Goal: Task Accomplishment & Management: Use online tool/utility

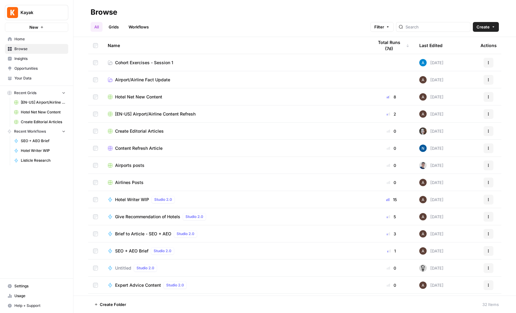
click at [489, 29] on button "Create" at bounding box center [486, 27] width 26 height 10
click at [472, 58] on span "Workflow" at bounding box center [474, 58] width 34 height 6
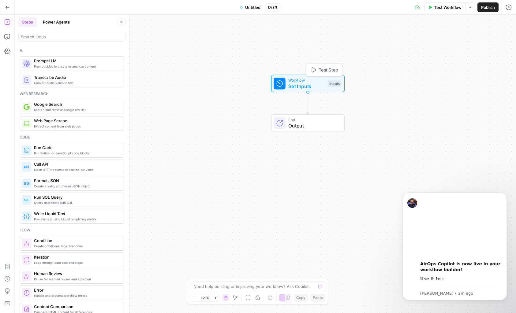
drag, startPoint x: 271, startPoint y: 141, endPoint x: 308, endPoint y: 80, distance: 71.9
click at [308, 80] on span "Workflow" at bounding box center [306, 80] width 36 height 6
click at [252, 5] on span "Untitled" at bounding box center [252, 7] width 15 height 6
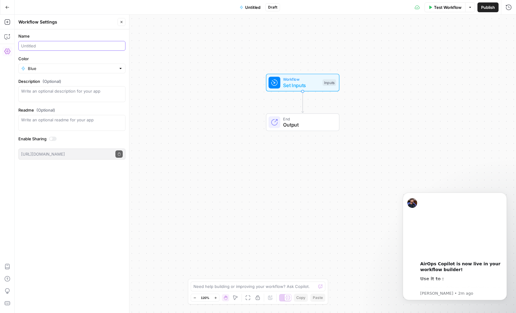
click at [30, 45] on input "Name" at bounding box center [72, 46] width 102 height 6
type input "Create Meta description ([PERSON_NAME])"
click at [122, 69] on div at bounding box center [120, 68] width 4 height 6
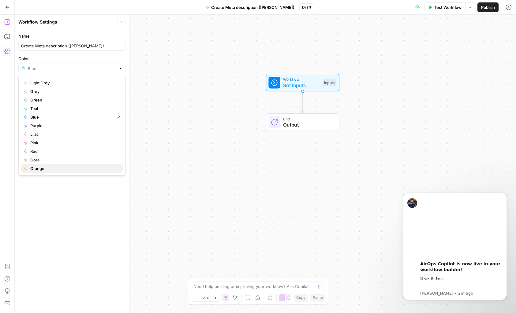
click at [40, 168] on span "Orange" at bounding box center [73, 168] width 87 height 6
type input "Orange"
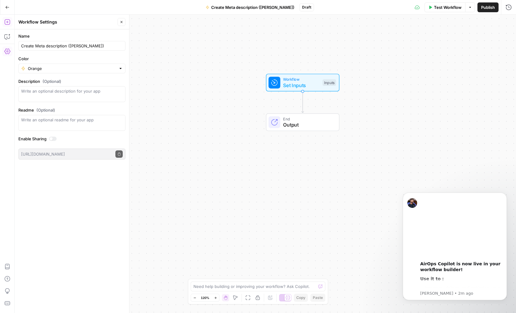
click at [152, 56] on div "Workflow Set Inputs Inputs End Output" at bounding box center [265, 164] width 501 height 299
click at [486, 9] on span "Publish" at bounding box center [488, 7] width 14 height 6
click at [358, 32] on div "Workflow Set Inputs Inputs End Output" at bounding box center [265, 164] width 501 height 299
click at [291, 87] on span "Set Inputs" at bounding box center [301, 85] width 36 height 7
click at [459, 40] on icon "button" at bounding box center [460, 42] width 4 height 4
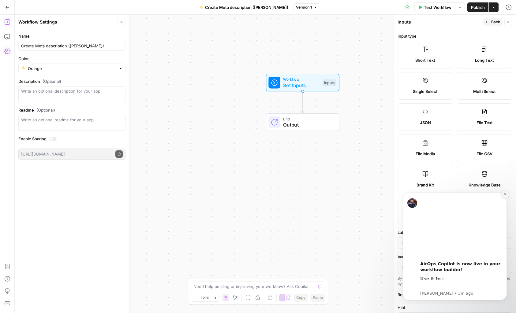
click at [506, 195] on icon "Dismiss notification" at bounding box center [504, 194] width 3 height 3
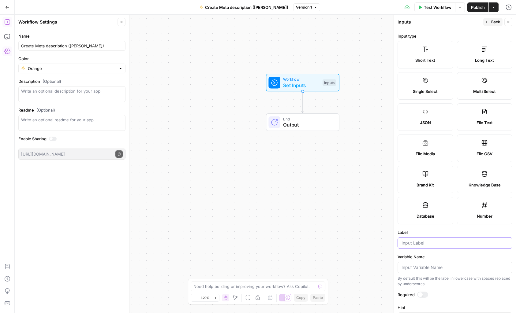
click at [411, 243] on input "Label" at bounding box center [454, 243] width 107 height 6
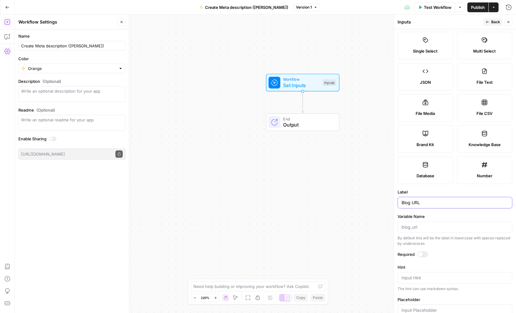
scroll to position [42, 0]
type input "Blog URL"
click at [419, 253] on div at bounding box center [420, 253] width 5 height 5
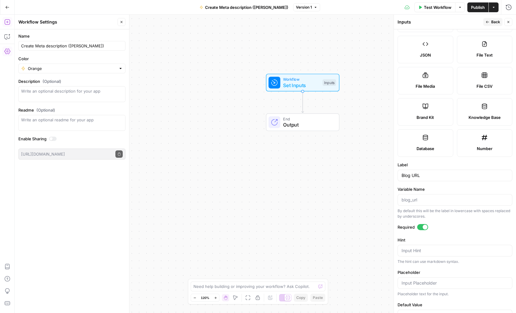
scroll to position [23, 0]
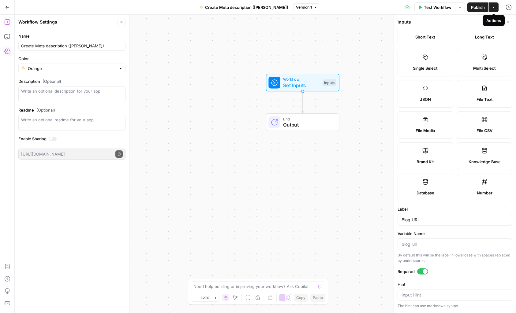
click at [493, 20] on div "Actions" at bounding box center [493, 20] width 15 height 6
click at [492, 23] on span "Back" at bounding box center [495, 22] width 9 height 6
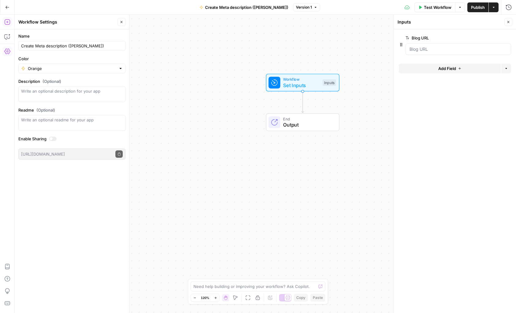
click at [456, 69] on button "Add Field" at bounding box center [450, 69] width 102 height 10
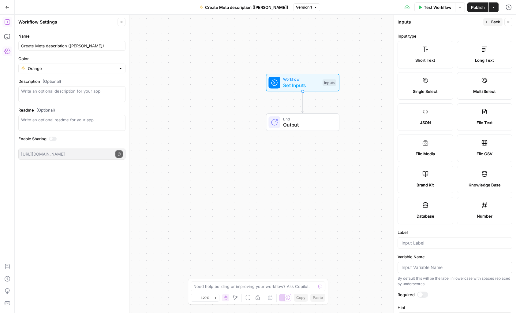
click at [428, 178] on label "Brand Kit" at bounding box center [425, 180] width 56 height 28
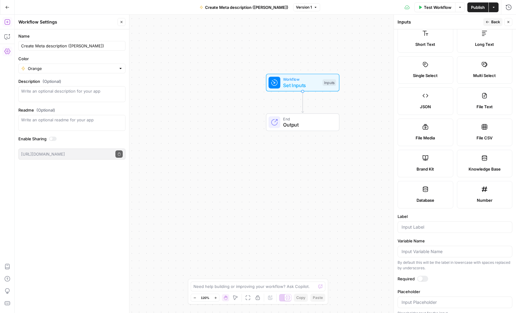
scroll to position [0, 0]
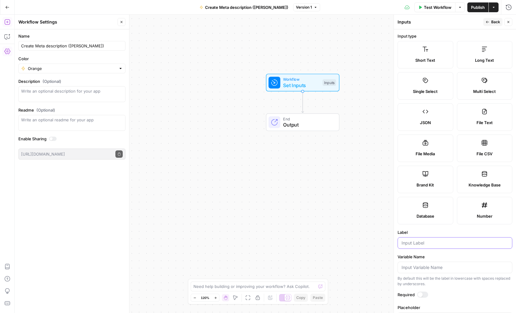
click at [410, 243] on input "Label" at bounding box center [454, 243] width 107 height 6
click at [421, 243] on input "Label" at bounding box center [454, 243] width 107 height 6
click at [433, 176] on label "Brand Kit" at bounding box center [425, 180] width 56 height 28
click at [8, 36] on icon "button" at bounding box center [7, 37] width 6 height 6
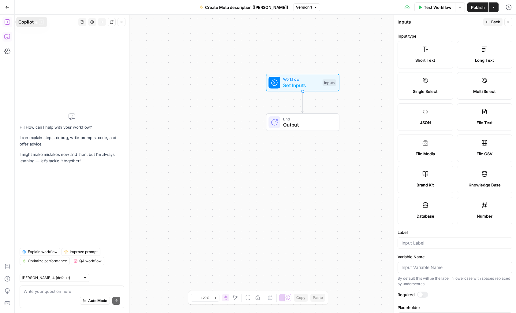
click at [8, 23] on icon "button" at bounding box center [7, 22] width 6 height 6
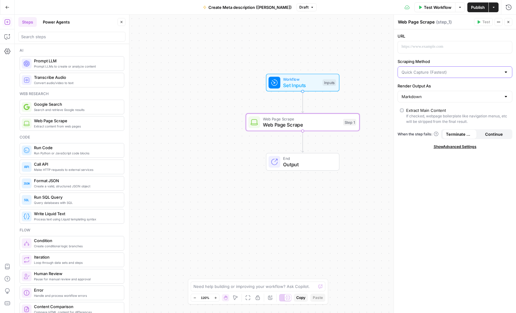
click at [471, 72] on input "Scraping Method" at bounding box center [450, 72] width 99 height 6
click at [444, 87] on span "Quick Capture (Fastest)" at bounding box center [451, 87] width 96 height 6
type input "Quick Capture (Fastest)"
click at [432, 95] on input "Render Output As" at bounding box center [450, 97] width 99 height 6
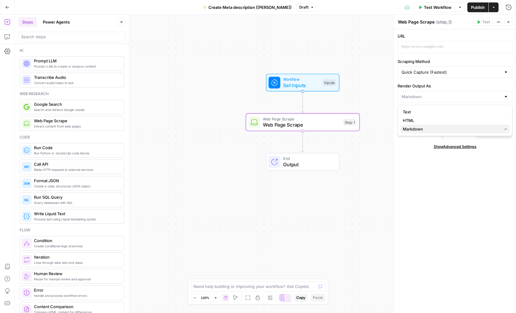
click at [419, 129] on span "Markdown" at bounding box center [451, 129] width 96 height 6
type input "Markdown"
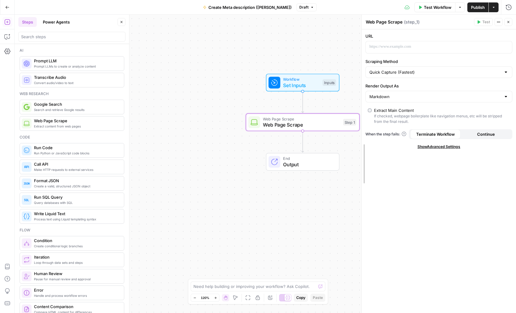
drag, startPoint x: 394, startPoint y: 43, endPoint x: 362, endPoint y: 43, distance: 32.1
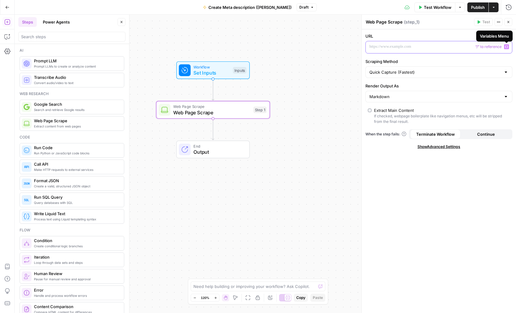
click at [507, 46] on icon "button" at bounding box center [506, 46] width 3 height 3
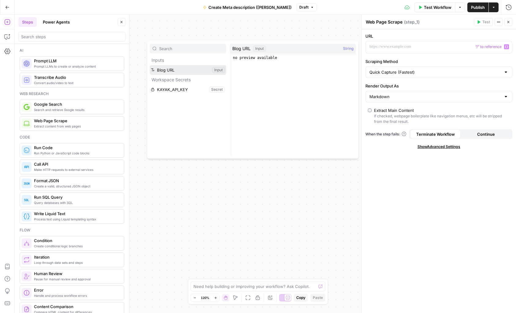
click at [171, 69] on button "Select variable Blog URL" at bounding box center [188, 70] width 76 height 10
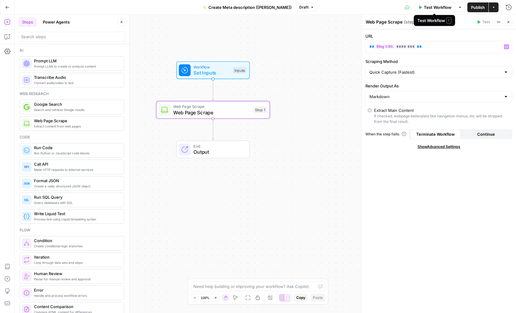
click at [431, 6] on span "Test Workflow" at bounding box center [438, 7] width 28 height 6
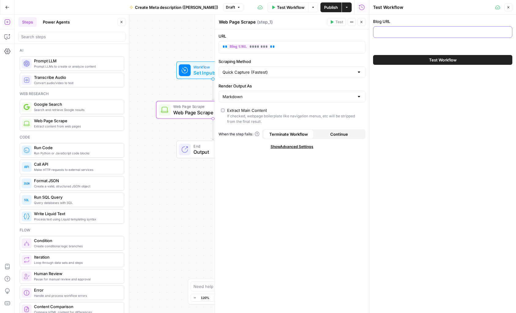
click at [380, 35] on input "Blog URL" at bounding box center [442, 32] width 131 height 6
paste input "[URL][DOMAIN_NAME]"
type input "[URL][DOMAIN_NAME]"
click at [202, 72] on span "Set Inputs" at bounding box center [211, 72] width 36 height 7
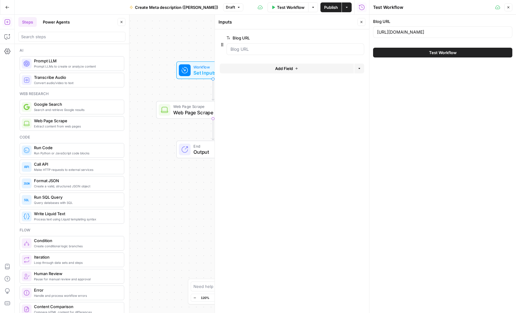
click at [294, 68] on button "Add Field" at bounding box center [287, 69] width 134 height 10
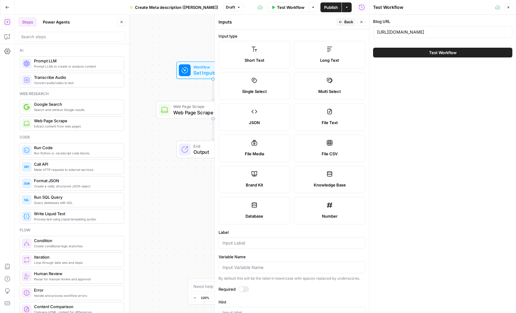
click at [262, 176] on label "Brand Kit" at bounding box center [254, 180] width 72 height 28
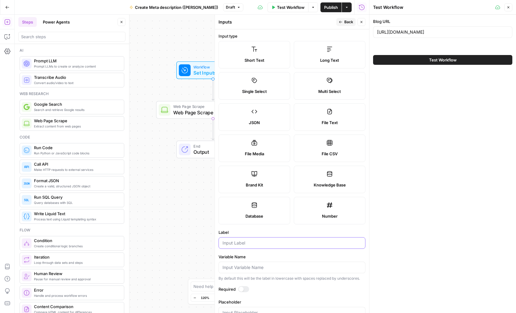
click at [232, 244] on input "Label" at bounding box center [291, 243] width 139 height 6
type input "E"
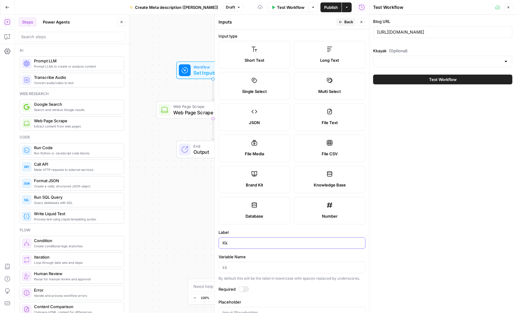
type input "K"
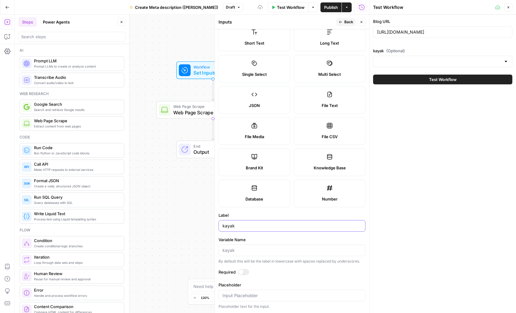
type input "kayak"
click at [417, 284] on div "Blog URL https://www.kayak.com/news/warm-places-to-visit-in-march/ kayak (Optio…" at bounding box center [442, 164] width 147 height 299
click at [267, 160] on label "Brand Kit" at bounding box center [254, 163] width 72 height 28
click at [348, 23] on span "Back" at bounding box center [348, 22] width 9 height 6
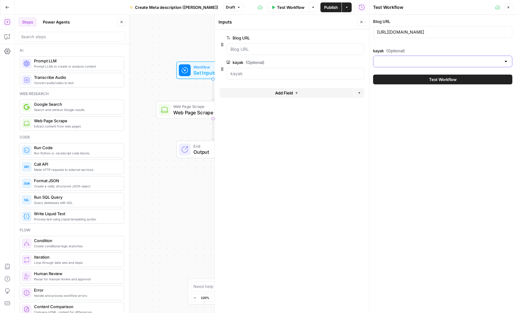
click at [403, 62] on input "kayak (Optional)" at bounding box center [439, 61] width 124 height 6
click at [398, 74] on span "[EN-US] - Kayak" at bounding box center [441, 77] width 126 height 6
type input "[EN-US] - Kayak"
click at [186, 111] on span "Web Page Scrape" at bounding box center [211, 112] width 77 height 7
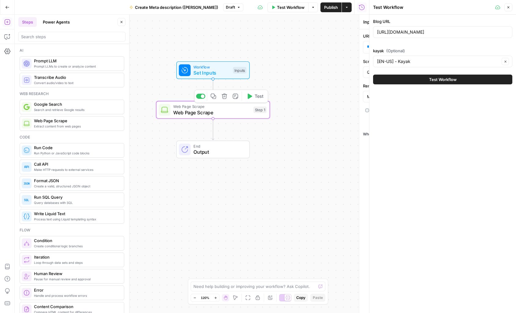
type textarea "Web Page Scrape"
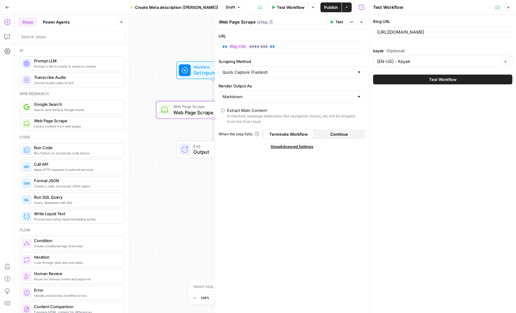
click at [439, 80] on span "Test Workflow" at bounding box center [443, 79] width 28 height 6
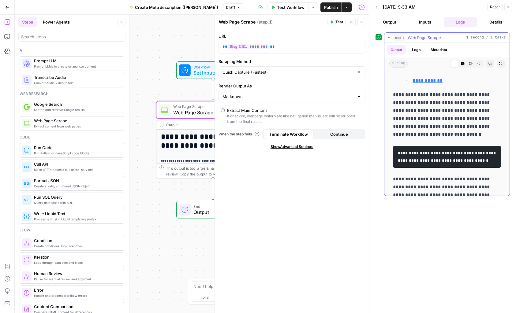
scroll to position [3236, 0]
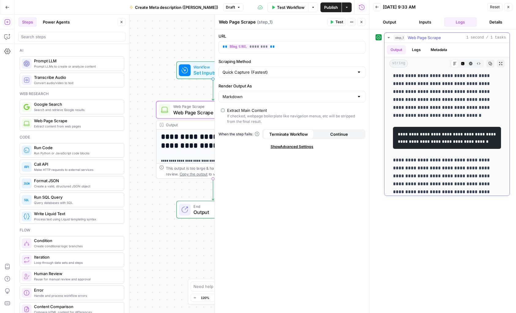
click at [417, 51] on button "Logs" at bounding box center [416, 49] width 16 height 9
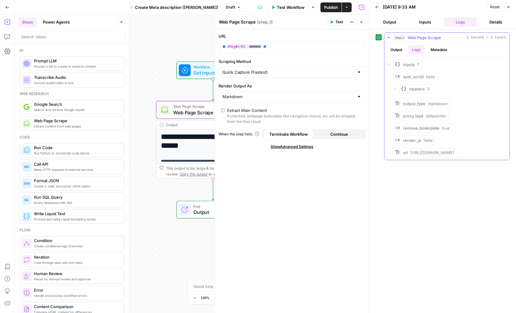
click at [422, 106] on div "output_type markdown" at bounding box center [425, 104] width 45 height 6
click at [424, 22] on button "Inputs" at bounding box center [424, 22] width 33 height 10
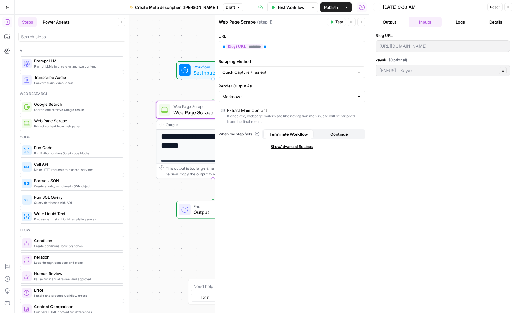
click at [391, 21] on button "Output" at bounding box center [389, 22] width 33 height 10
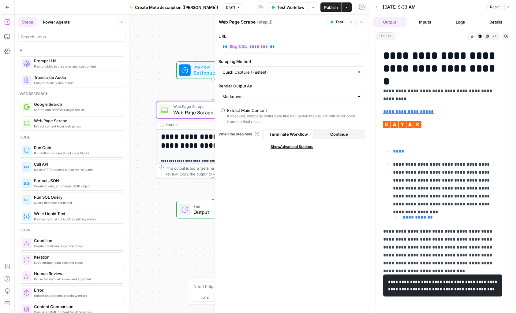
click at [416, 22] on button "Inputs" at bounding box center [424, 22] width 33 height 10
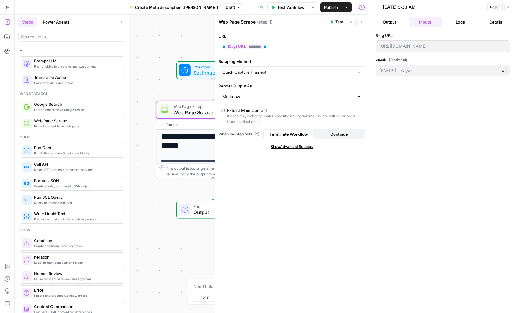
click at [459, 21] on button "Logs" at bounding box center [460, 22] width 33 height 10
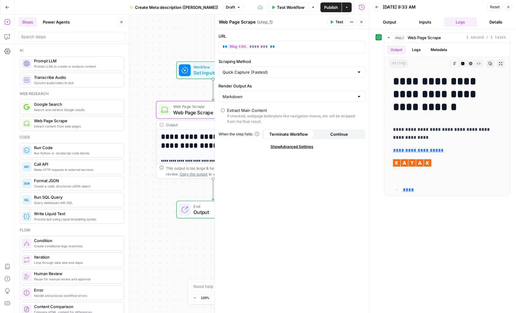
click at [501, 20] on button "Details" at bounding box center [495, 22] width 33 height 10
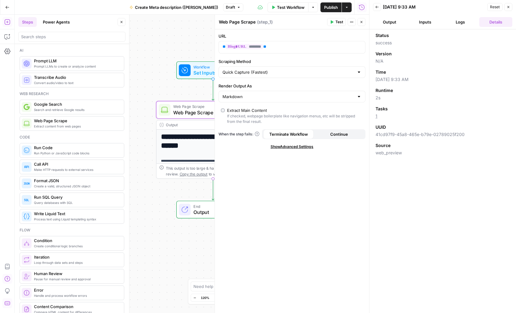
click at [164, 184] on div "**********" at bounding box center [192, 164] width 354 height 299
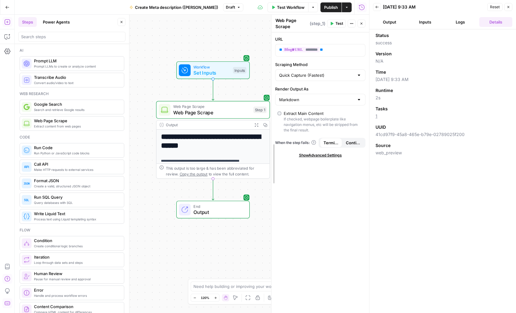
drag, startPoint x: 215, startPoint y: 134, endPoint x: 384, endPoint y: 109, distance: 171.3
click at [385, 109] on body "**********" at bounding box center [258, 156] width 516 height 313
click at [230, 262] on div "**********" at bounding box center [192, 164] width 354 height 299
click at [509, 6] on icon "button" at bounding box center [508, 7] width 4 height 4
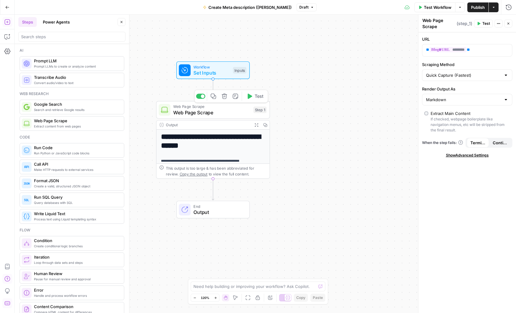
click at [242, 113] on span "Web Page Scrape" at bounding box center [211, 112] width 77 height 7
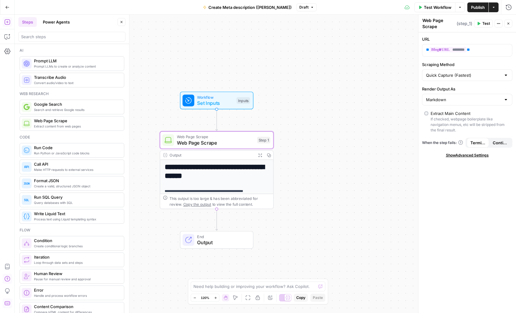
click at [8, 22] on icon "button" at bounding box center [7, 22] width 6 height 6
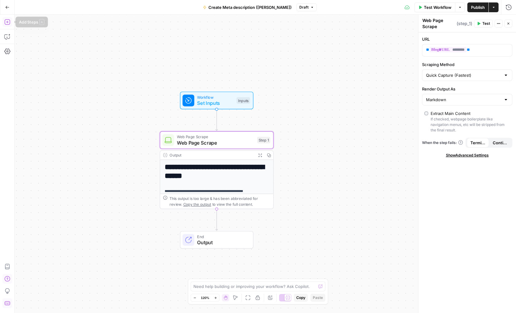
click at [6, 21] on icon "button" at bounding box center [7, 22] width 6 height 6
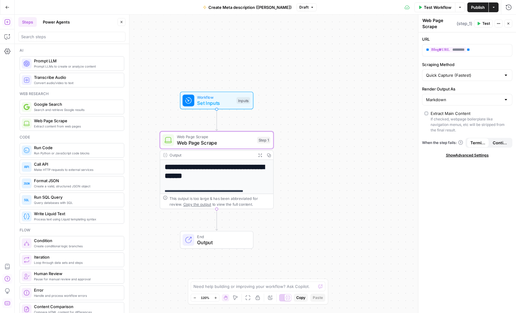
click at [28, 22] on button "Steps" at bounding box center [27, 22] width 18 height 10
click at [42, 65] on span "Prompt LLMs to create or analyze content" at bounding box center [76, 66] width 85 height 5
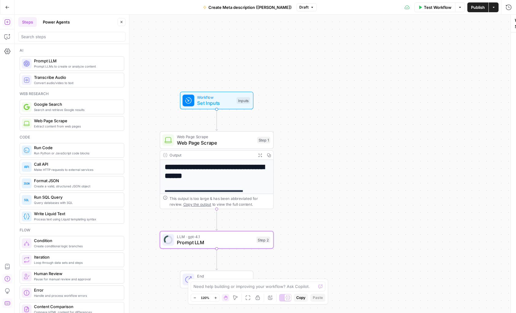
type textarea "Prompt LLM"
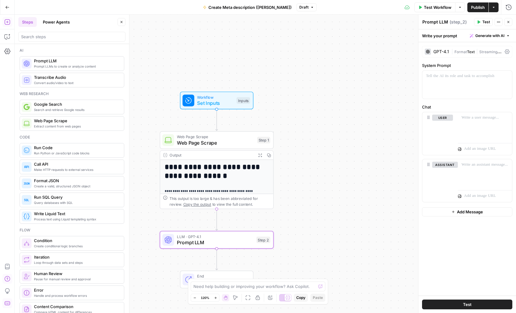
click at [493, 7] on icon "button" at bounding box center [493, 7] width 2 height 1
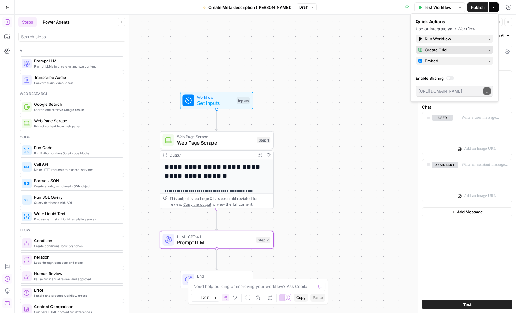
click at [484, 50] on div "Create Grid" at bounding box center [454, 50] width 73 height 6
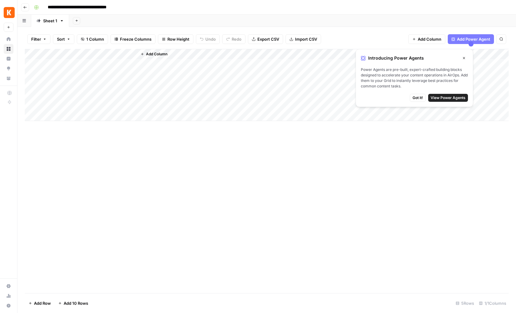
click at [98, 53] on div "Add Column" at bounding box center [267, 85] width 484 height 72
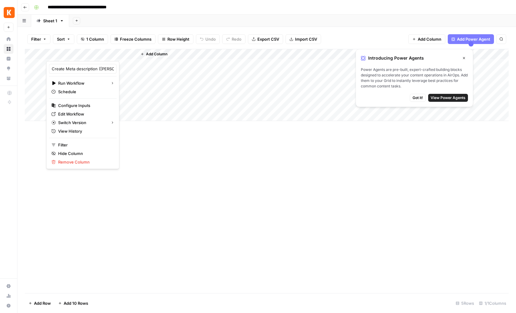
click at [309, 171] on div "Add Column" at bounding box center [267, 171] width 484 height 244
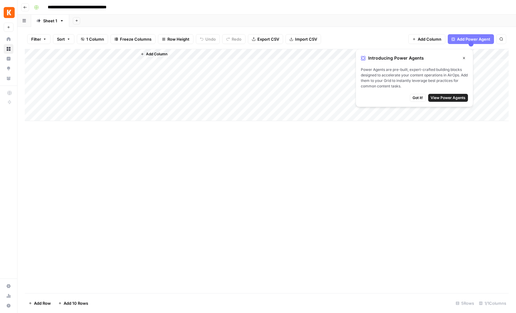
click at [131, 54] on div "Add Column" at bounding box center [267, 85] width 484 height 72
click at [122, 54] on div "Add Column" at bounding box center [267, 85] width 484 height 72
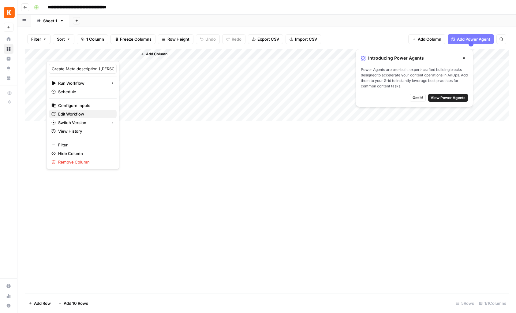
click at [72, 113] on span "Edit Workflow" at bounding box center [85, 114] width 54 height 6
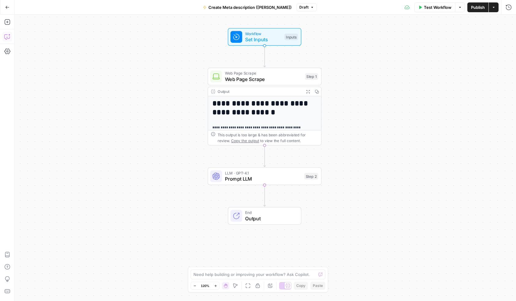
click at [7, 36] on icon "button" at bounding box center [7, 37] width 6 height 6
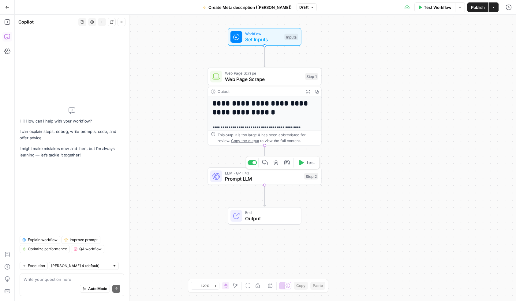
click at [243, 180] on span "Prompt LLM" at bounding box center [263, 178] width 76 height 7
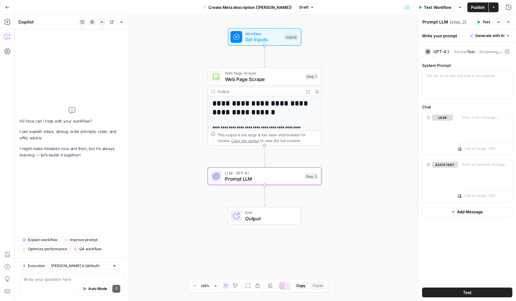
click at [483, 37] on span "Generate with AI" at bounding box center [489, 36] width 29 height 6
click at [439, 39] on div "Write your prompt Generate with AI" at bounding box center [467, 35] width 98 height 13
click at [442, 35] on div "Write your prompt Generate with AI" at bounding box center [467, 35] width 98 height 13
click at [488, 37] on span "Generate with AI" at bounding box center [489, 36] width 29 height 6
click at [470, 52] on div "Use AI to build your prompt" at bounding box center [482, 55] width 47 height 6
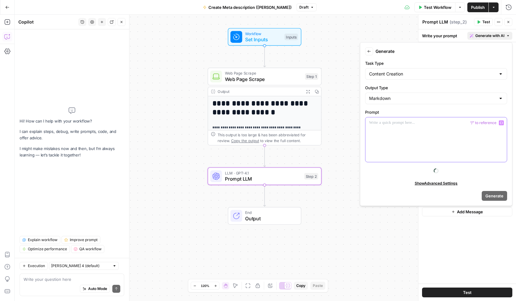
click at [373, 126] on div at bounding box center [435, 139] width 141 height 45
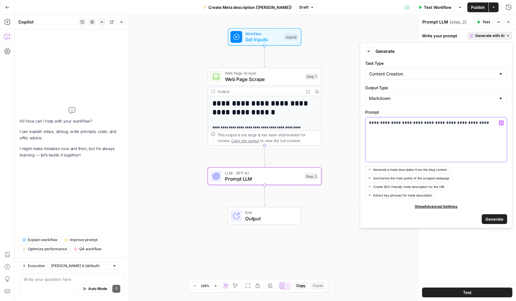
drag, startPoint x: 478, startPoint y: 123, endPoint x: 328, endPoint y: 123, distance: 149.6
click at [328, 123] on body "**********" at bounding box center [258, 150] width 516 height 301
drag, startPoint x: 472, startPoint y: 123, endPoint x: 357, endPoint y: 124, distance: 115.0
click at [357, 124] on body "**********" at bounding box center [258, 150] width 516 height 301
click at [433, 123] on p "**********" at bounding box center [436, 123] width 134 height 6
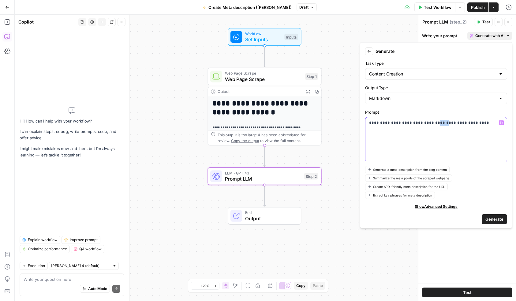
click at [433, 123] on p "**********" at bounding box center [436, 123] width 134 height 6
click at [496, 220] on span "Generate" at bounding box center [494, 219] width 18 height 6
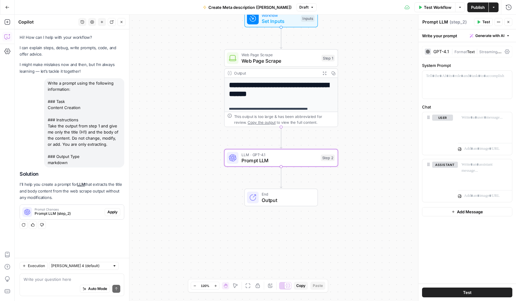
click at [53, 215] on span "Prompt LLM (step_2)" at bounding box center [69, 214] width 68 height 6
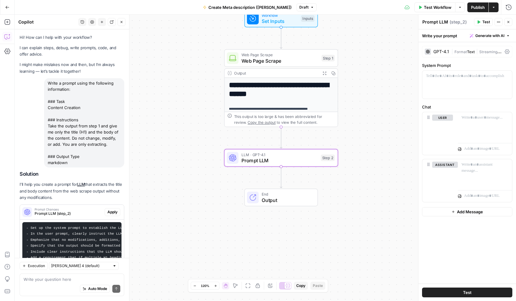
scroll to position [29, 0]
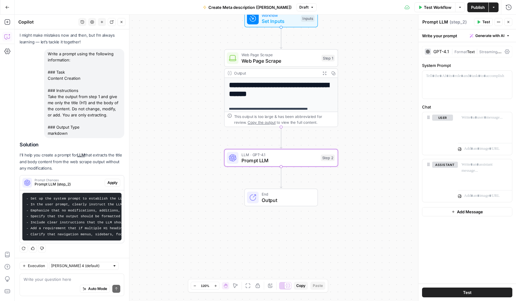
click at [111, 184] on span "Apply" at bounding box center [112, 183] width 10 height 6
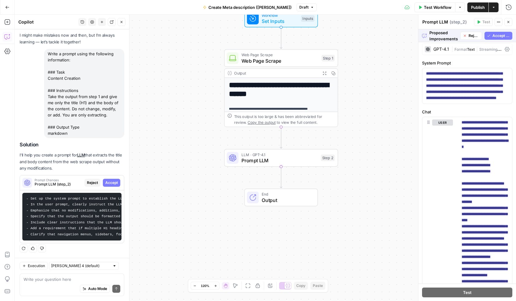
scroll to position [3, 0]
click at [500, 35] on span "Accept All" at bounding box center [500, 36] width 17 height 6
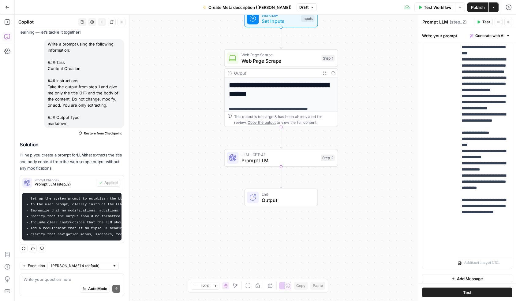
scroll to position [124, 0]
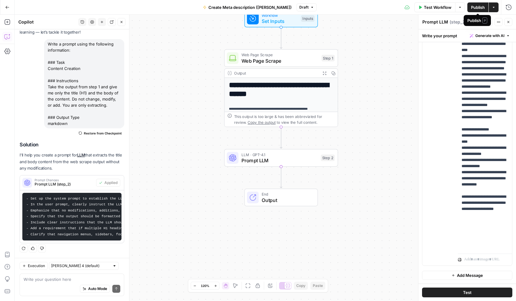
click at [482, 21] on span "P" at bounding box center [484, 20] width 5 height 6
click at [485, 22] on span "Test" at bounding box center [486, 22] width 8 height 6
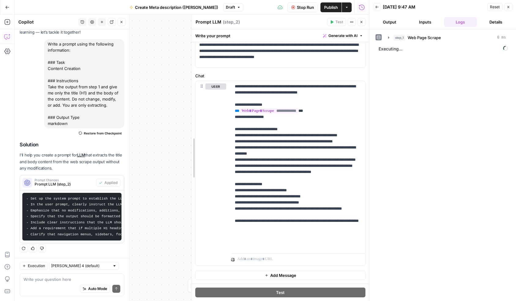
scroll to position [25, 0]
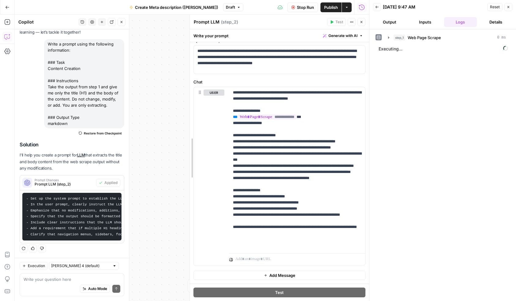
drag, startPoint x: 271, startPoint y: 99, endPoint x: 190, endPoint y: 113, distance: 82.6
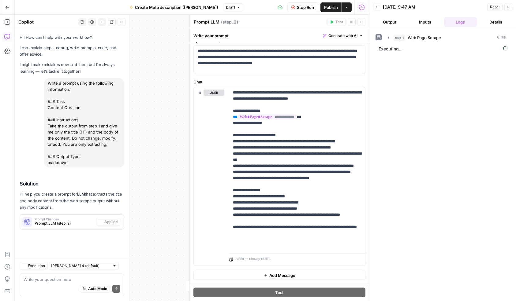
scroll to position [0, 0]
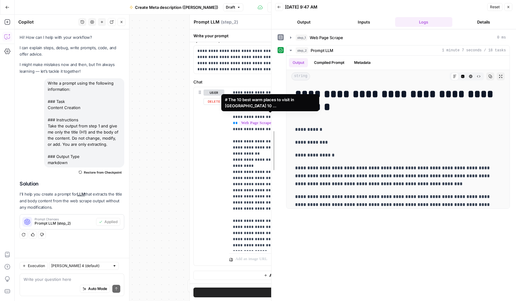
drag, startPoint x: 369, startPoint y: 103, endPoint x: 265, endPoint y: 119, distance: 105.0
click at [265, 119] on body "**********" at bounding box center [258, 150] width 516 height 301
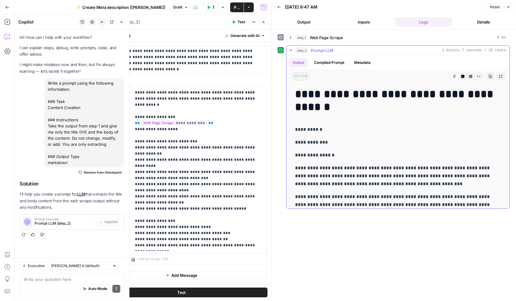
click at [342, 64] on button "Compiled Prompt" at bounding box center [329, 62] width 38 height 9
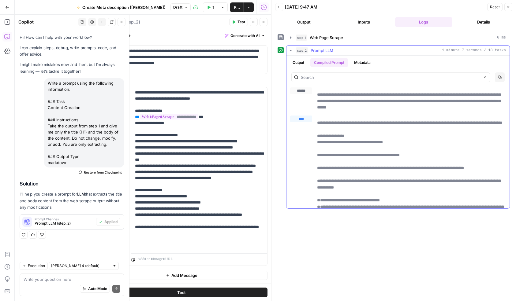
click at [363, 63] on button "Metadata" at bounding box center [362, 62] width 24 height 9
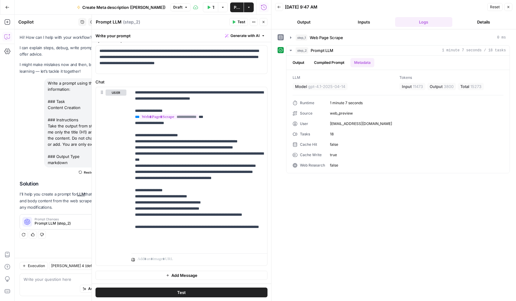
click at [509, 6] on icon "button" at bounding box center [508, 7] width 4 height 4
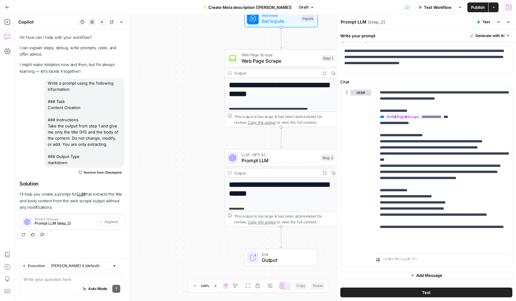
click at [510, 7] on icon "button" at bounding box center [508, 7] width 6 height 6
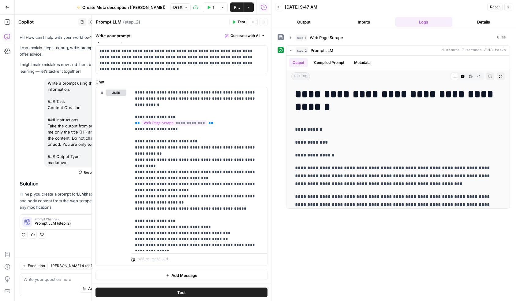
click at [510, 7] on button "Close" at bounding box center [508, 7] width 8 height 8
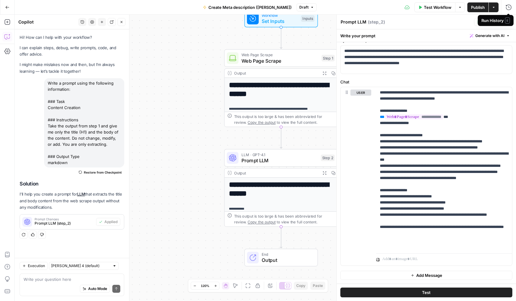
click at [492, 20] on div "Run History E" at bounding box center [495, 20] width 28 height 6
click at [507, 20] on span "E" at bounding box center [507, 20] width 5 height 6
click at [512, 21] on div "Run History E" at bounding box center [495, 20] width 36 height 11
click at [495, 21] on div "Run History E" at bounding box center [495, 20] width 28 height 6
click at [488, 21] on div "Run History E" at bounding box center [495, 20] width 28 height 6
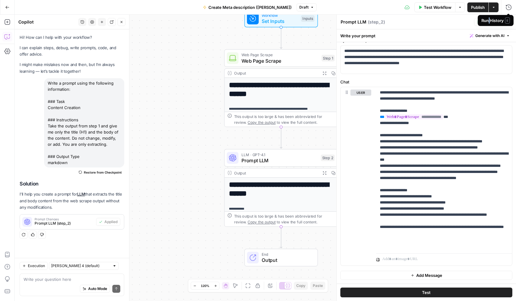
click at [488, 21] on div "Run History E" at bounding box center [495, 20] width 28 height 6
click at [509, 7] on icon "button" at bounding box center [508, 7] width 6 height 6
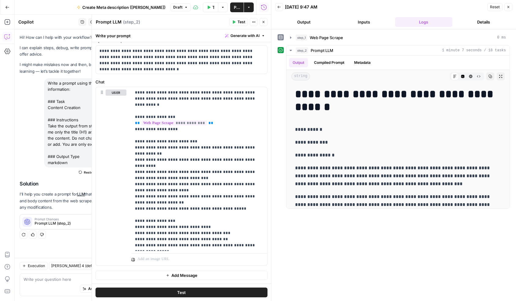
click at [483, 21] on button "Details" at bounding box center [484, 22] width 58 height 10
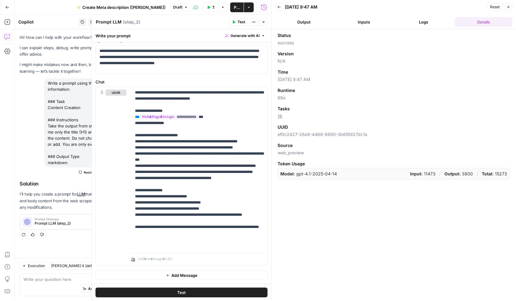
click at [265, 22] on span "Close" at bounding box center [265, 22] width 0 height 0
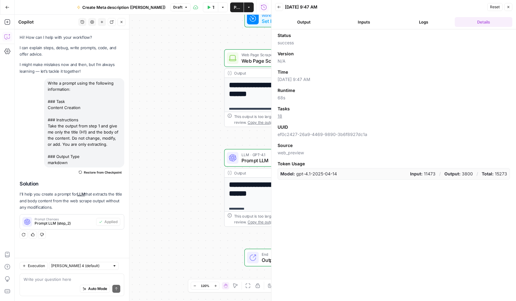
click at [510, 7] on span "Close" at bounding box center [510, 7] width 0 height 0
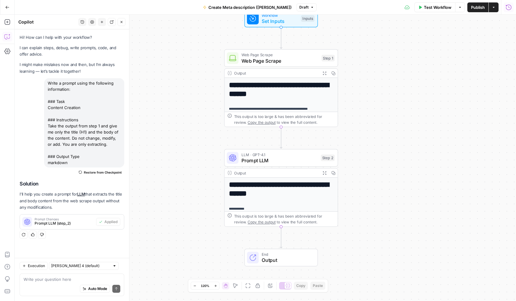
click at [509, 7] on icon "button" at bounding box center [508, 7] width 6 height 6
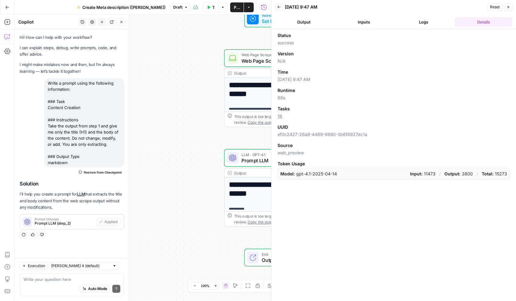
click at [304, 21] on button "Output" at bounding box center [304, 22] width 58 height 10
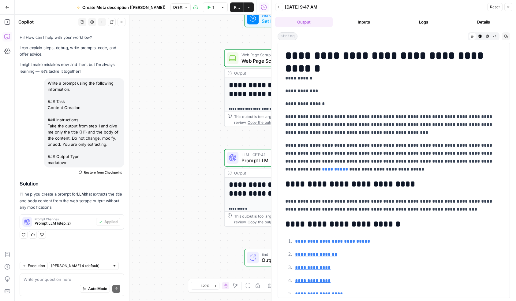
click at [364, 21] on button "Inputs" at bounding box center [364, 22] width 58 height 10
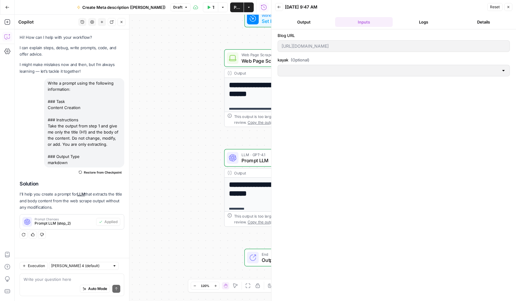
type input "[EN-US] - Kayak"
click at [301, 21] on button "Output" at bounding box center [304, 22] width 58 height 10
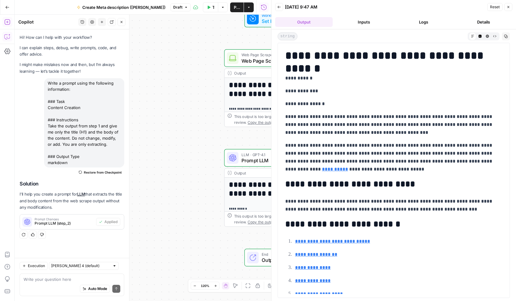
click at [7, 20] on icon "button" at bounding box center [7, 22] width 6 height 6
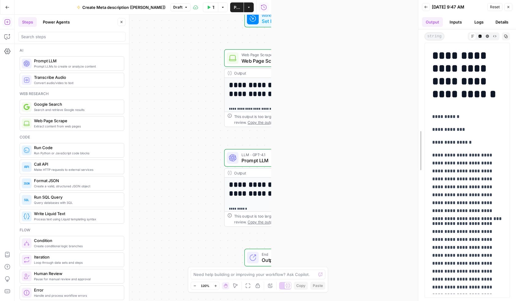
drag, startPoint x: 272, startPoint y: 60, endPoint x: 445, endPoint y: 60, distance: 173.4
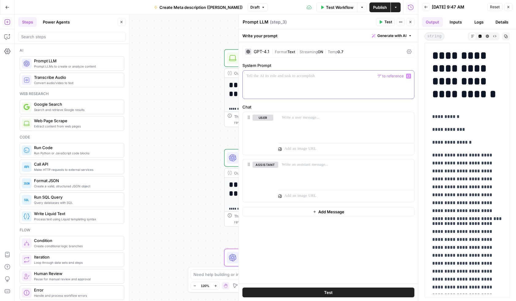
click at [249, 83] on div at bounding box center [328, 85] width 171 height 28
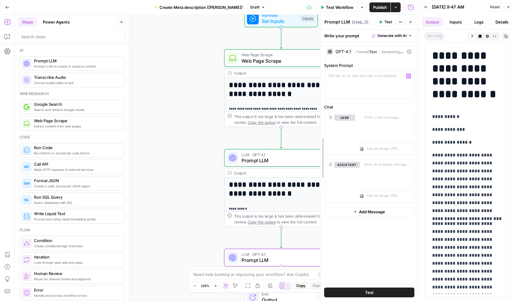
drag, startPoint x: 238, startPoint y: 126, endPoint x: 345, endPoint y: 110, distance: 108.0
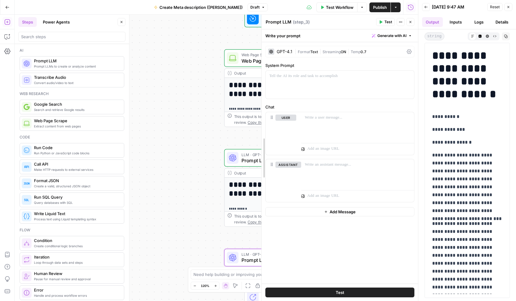
drag, startPoint x: 320, startPoint y: 84, endPoint x: 261, endPoint y: 93, distance: 59.5
click at [283, 77] on p at bounding box center [339, 76] width 141 height 6
drag, startPoint x: 377, startPoint y: 76, endPoint x: 251, endPoint y: 74, distance: 126.7
click at [251, 74] on body "**********" at bounding box center [258, 150] width 516 height 301
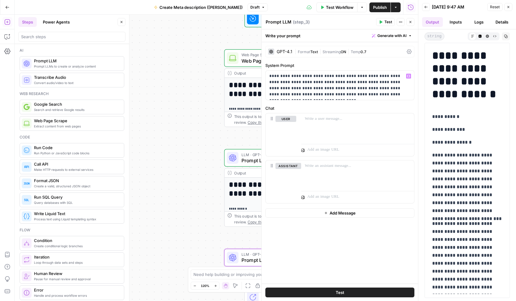
click at [245, 160] on span "Prompt LLM" at bounding box center [279, 160] width 76 height 7
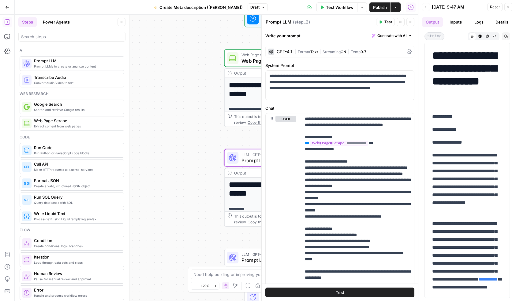
click at [305, 35] on div "Write your prompt Generate with AI" at bounding box center [340, 35] width 156 height 13
click at [304, 22] on span "( step_2 )" at bounding box center [301, 22] width 17 height 6
click at [284, 19] on textarea "Prompt LLM" at bounding box center [279, 22] width 26 height 6
click at [291, 23] on div "Prompt LLM Prompt LLM" at bounding box center [278, 21] width 29 height 7
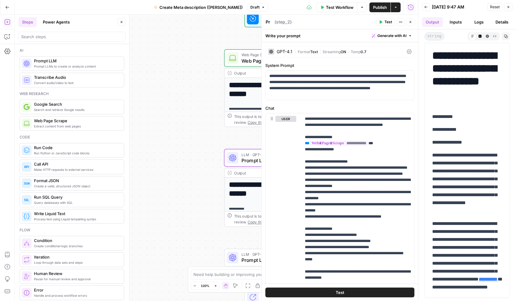
type textarea "P"
type textarea "Extract Title plus body"
click at [242, 257] on span "Prompt LLM" at bounding box center [279, 260] width 76 height 7
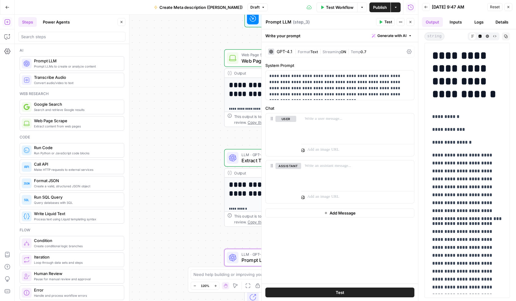
click at [289, 23] on textarea "Prompt LLM" at bounding box center [279, 22] width 26 height 6
drag, startPoint x: 290, startPoint y: 21, endPoint x: 244, endPoint y: 20, distance: 45.9
click at [244, 20] on body "**********" at bounding box center [258, 150] width 516 height 301
type textarea "P"
type textarea "Generate Meta Description"
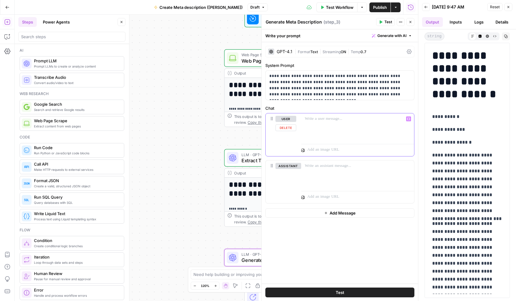
click at [318, 123] on div at bounding box center [357, 127] width 113 height 28
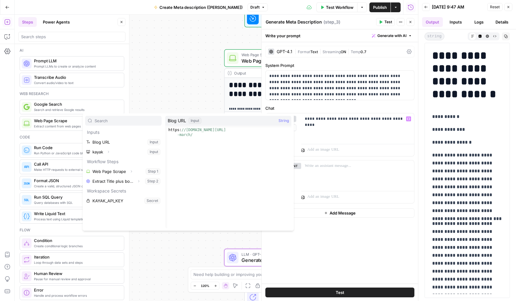
type textarea "**********"
click at [184, 134] on div "https: //[DOMAIN_NAME][URL] -march/" at bounding box center [229, 188] width 124 height 121
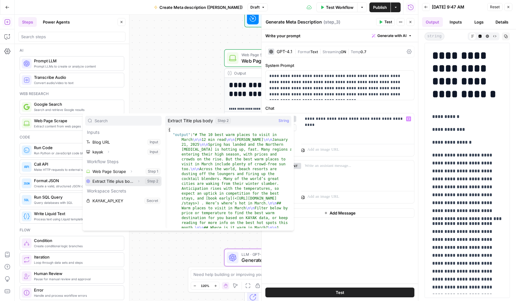
click at [113, 182] on button "Select variable Extract Title plus body" at bounding box center [123, 181] width 76 height 10
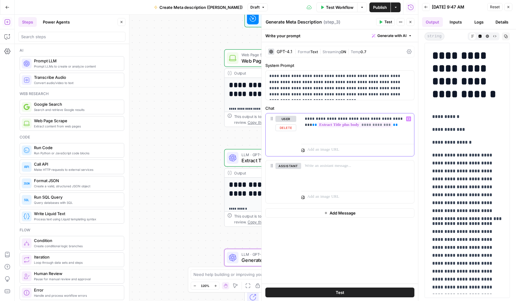
click at [308, 129] on div "**********" at bounding box center [357, 127] width 113 height 28
click at [317, 127] on span "**********" at bounding box center [354, 124] width 75 height 5
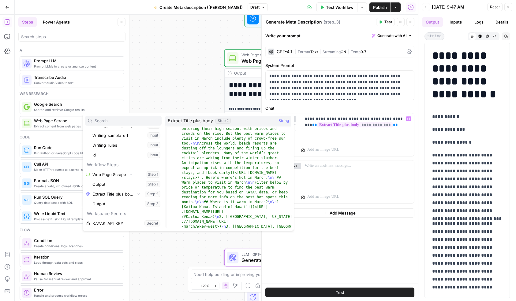
scroll to position [26, 0]
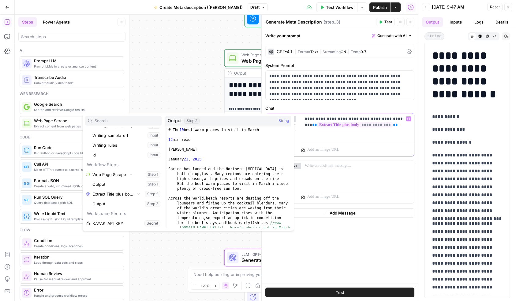
click at [394, 136] on div "**********" at bounding box center [357, 127] width 113 height 28
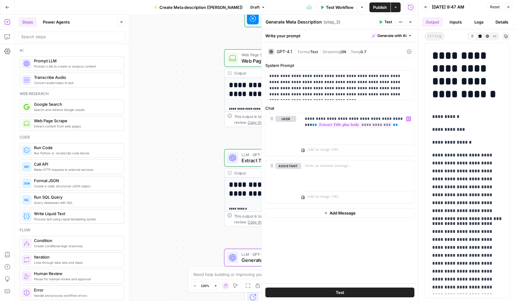
click at [386, 23] on span "Test" at bounding box center [388, 22] width 8 height 6
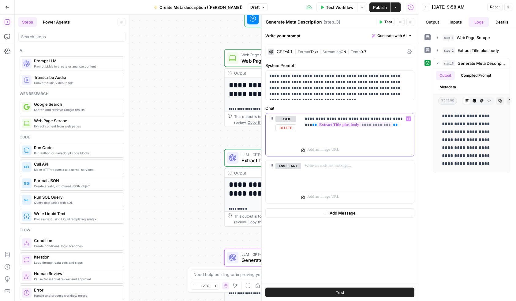
click at [395, 126] on p "**********" at bounding box center [358, 122] width 106 height 12
